Goal: Check status: Check status

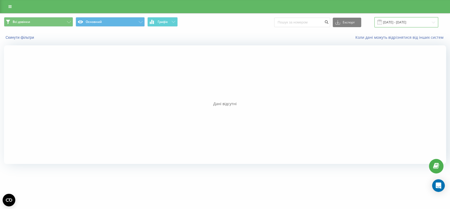
click at [398, 21] on input "[DATE] - [DATE]" at bounding box center [406, 22] width 64 height 10
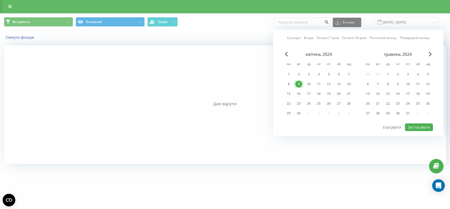
click at [292, 38] on link "Сьогодні" at bounding box center [294, 38] width 14 height 5
click at [422, 125] on button "Застосувати" at bounding box center [419, 127] width 28 height 8
type input "[DATE] - [DATE]"
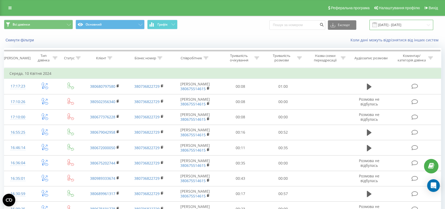
click at [400, 27] on input "[DATE] - [DATE]" at bounding box center [402, 25] width 64 height 10
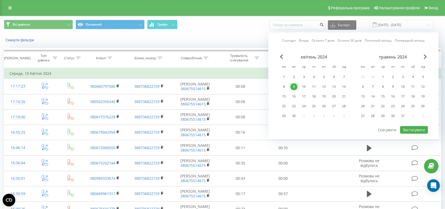
click at [289, 43] on link "Сьогодні" at bounding box center [289, 40] width 14 height 5
click at [416, 126] on button "Застосувати" at bounding box center [414, 130] width 28 height 8
type input "[DATE] - [DATE]"
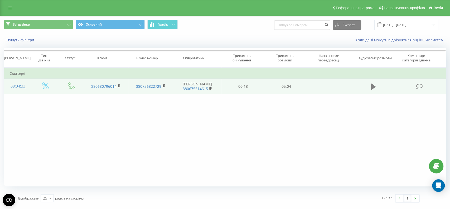
click at [371, 88] on icon at bounding box center [373, 87] width 5 height 6
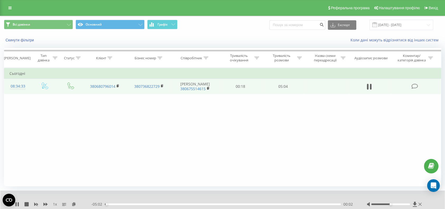
click at [407, 204] on div at bounding box center [391, 204] width 39 height 2
click at [159, 204] on div "00:03" at bounding box center [223, 204] width 236 height 2
click at [191, 204] on div "01:13" at bounding box center [223, 204] width 236 height 2
click at [212, 204] on div "00:00" at bounding box center [223, 204] width 236 height 2
click at [16, 204] on icon at bounding box center [16, 204] width 1 height 4
